Goal: Task Accomplishment & Management: Use online tool/utility

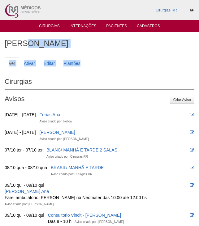
drag, startPoint x: 134, startPoint y: 52, endPoint x: 165, endPoint y: 39, distance: 33.3
click at [47, 26] on link "Cirurgias" at bounding box center [49, 26] width 21 height 5
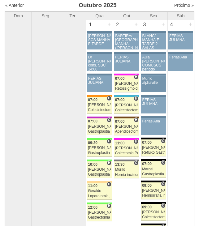
scroll to position [62, 0]
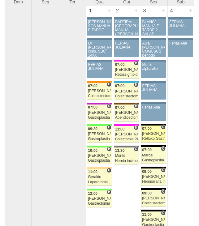
click at [152, 134] on div "[PERSON_NAME]" at bounding box center [153, 134] width 23 height 4
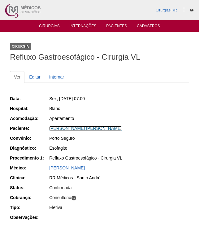
click at [98, 128] on link "RODRIGO SANTOS DE MENEZES" at bounding box center [85, 128] width 72 height 5
click at [103, 129] on link "[PERSON_NAME]" at bounding box center [85, 128] width 72 height 5
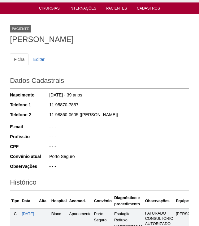
scroll to position [130, 0]
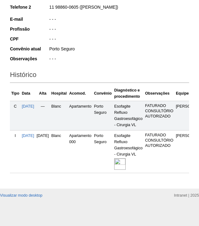
click at [126, 159] on img at bounding box center [119, 164] width 11 height 11
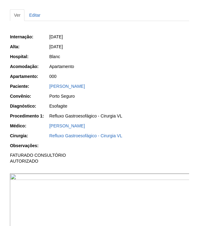
scroll to position [162, 0]
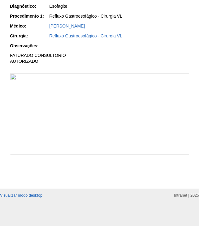
click at [164, 137] on img at bounding box center [100, 114] width 180 height 81
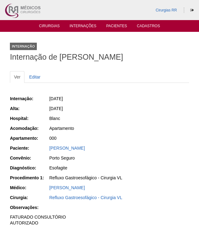
scroll to position [162, 0]
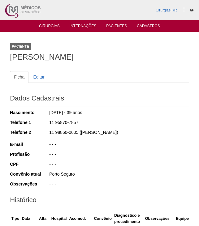
scroll to position [129, 0]
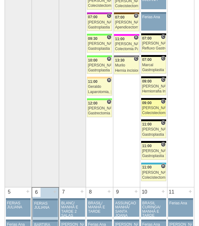
scroll to position [153, 0]
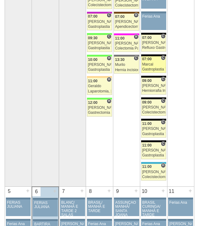
click at [156, 64] on div "Marcal" at bounding box center [153, 65] width 23 height 4
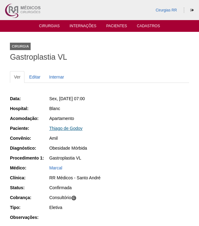
click at [68, 129] on link "Thiago de Godoy" at bounding box center [65, 128] width 33 height 5
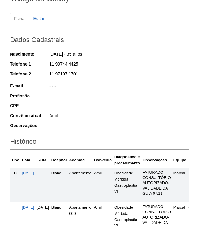
scroll to position [135, 0]
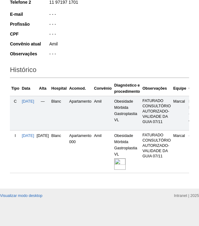
click at [126, 159] on img at bounding box center [119, 164] width 11 height 11
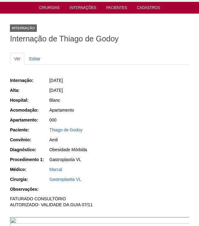
scroll to position [93, 0]
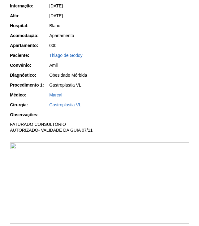
click at [132, 195] on img at bounding box center [100, 183] width 180 height 81
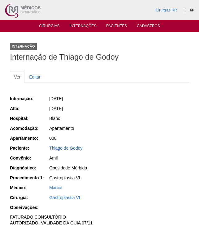
scroll to position [93, 0]
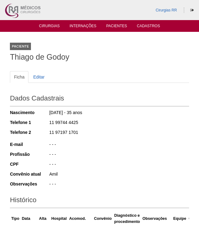
scroll to position [135, 0]
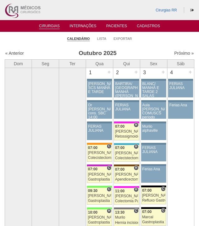
scroll to position [153, 0]
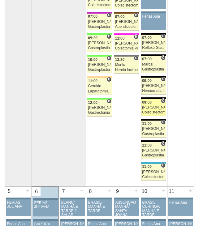
click at [155, 103] on div "09:00" at bounding box center [153, 103] width 23 height 4
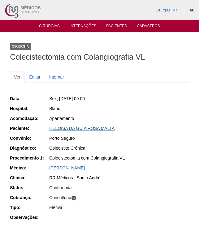
click at [75, 127] on link "HELOISA DA GUIA ROSA MALTA" at bounding box center [81, 128] width 65 height 5
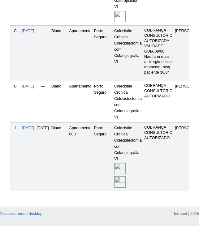
scroll to position [308, 0]
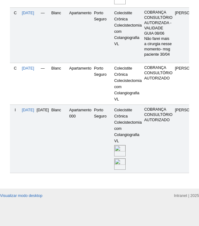
click at [126, 163] on img at bounding box center [119, 164] width 11 height 11
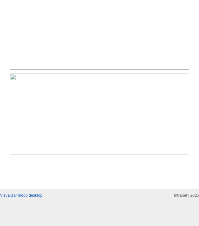
scroll to position [405, 0]
click at [152, 136] on img at bounding box center [100, 114] width 180 height 81
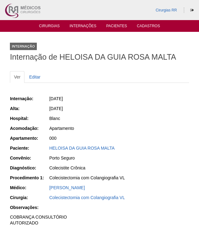
scroll to position [405, 0]
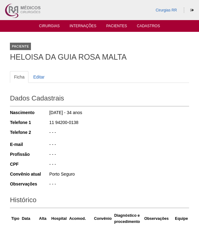
scroll to position [308, 0]
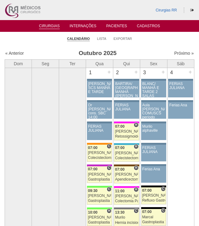
scroll to position [153, 0]
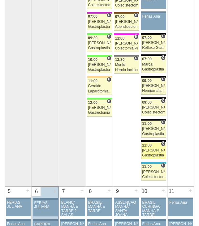
click at [154, 148] on link "88972 [PERSON_NAME] C 11:00 [PERSON_NAME] Gastroplastia VL Hospital Blanc RR Mé…" at bounding box center [153, 150] width 25 height 17
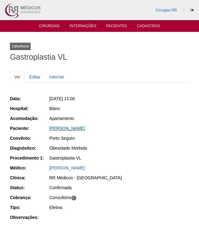
click at [82, 129] on link "[PERSON_NAME]" at bounding box center [67, 128] width 36 height 5
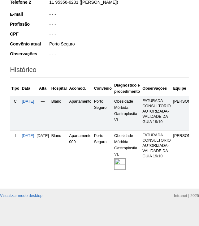
scroll to position [142, 0]
click at [126, 159] on img at bounding box center [119, 164] width 11 height 11
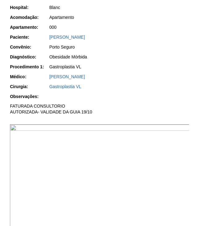
scroll to position [186, 0]
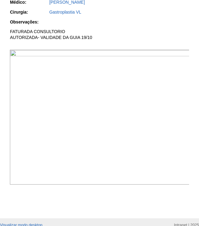
click at [130, 89] on img at bounding box center [100, 117] width 180 height 135
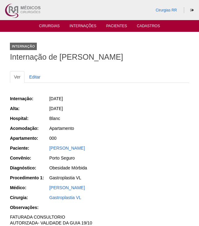
scroll to position [185, 0]
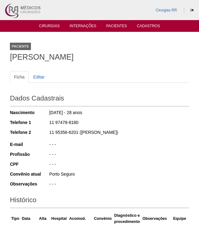
scroll to position [142, 0]
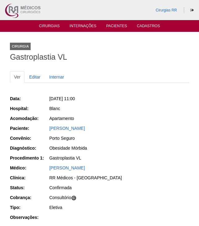
drag, startPoint x: 128, startPoint y: 126, endPoint x: 193, endPoint y: 170, distance: 78.2
click at [37, 126] on div "Paciente: [PERSON_NAME]" at bounding box center [99, 129] width 179 height 8
copy div "Paciente: [PERSON_NAME]"
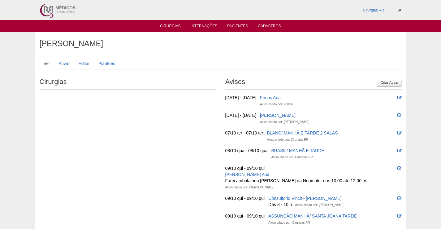
click at [171, 27] on link "Cirurgias" at bounding box center [170, 26] width 21 height 5
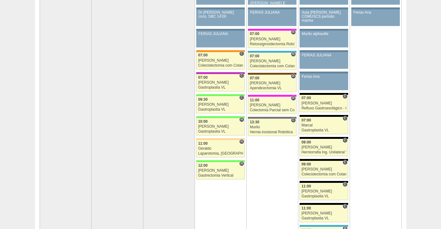
scroll to position [186, 0]
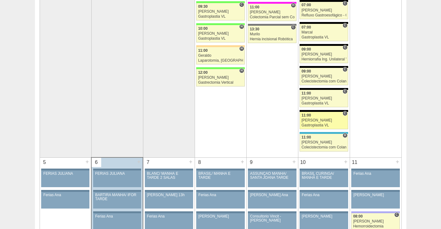
click at [328, 121] on div "Nathan" at bounding box center [324, 120] width 45 height 4
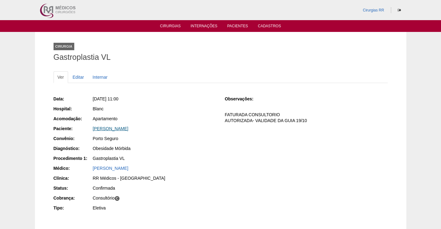
click at [111, 127] on link "[PERSON_NAME]" at bounding box center [111, 128] width 36 height 5
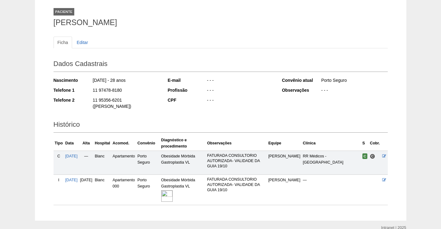
scroll to position [58, 0]
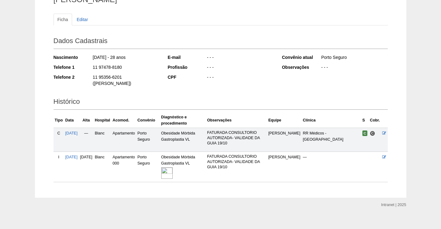
click at [173, 169] on img at bounding box center [166, 172] width 11 height 11
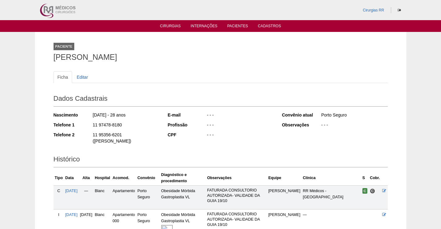
scroll to position [58, 0]
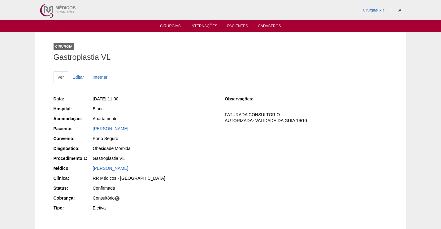
click at [168, 23] on ul "Cirurgias Internações Pacientes Cadastros" at bounding box center [220, 26] width 441 height 12
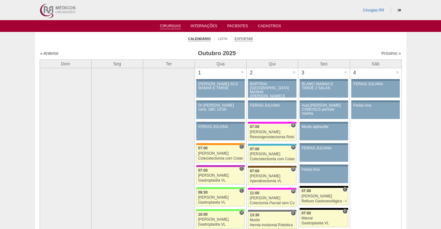
click at [245, 39] on link "Exportar" at bounding box center [244, 39] width 19 height 5
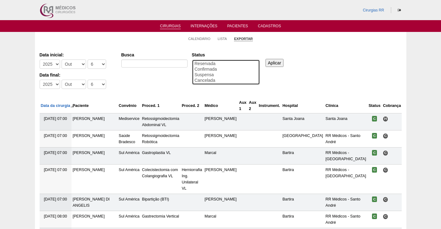
select select "conf"
click at [199, 69] on option "Confirmada" at bounding box center [226, 70] width 64 height 6
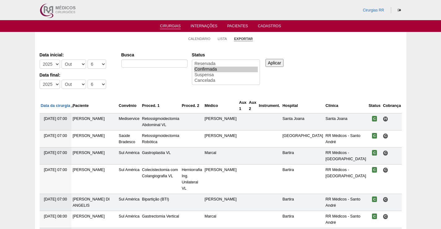
drag, startPoint x: 272, startPoint y: 63, endPoint x: 281, endPoint y: 68, distance: 10.8
click at [272, 63] on input "Aplicar" at bounding box center [275, 63] width 18 height 8
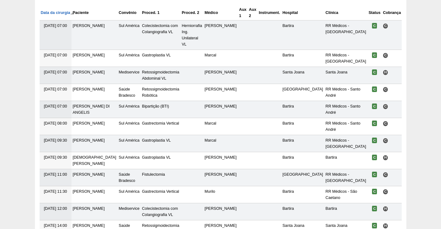
scroll to position [186, 0]
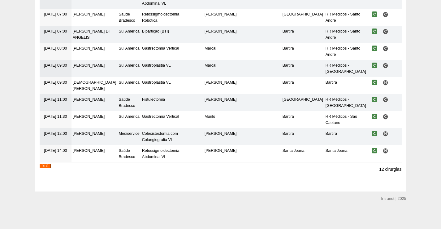
click at [44, 168] on img at bounding box center [45, 166] width 11 height 4
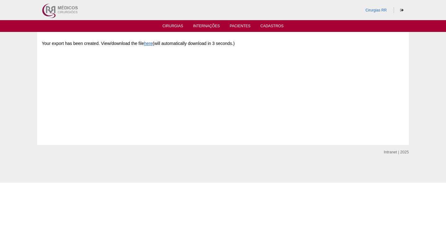
click at [320, 1] on div "Cirurgias RR" at bounding box center [223, 10] width 372 height 20
